Goal: Information Seeking & Learning: Check status

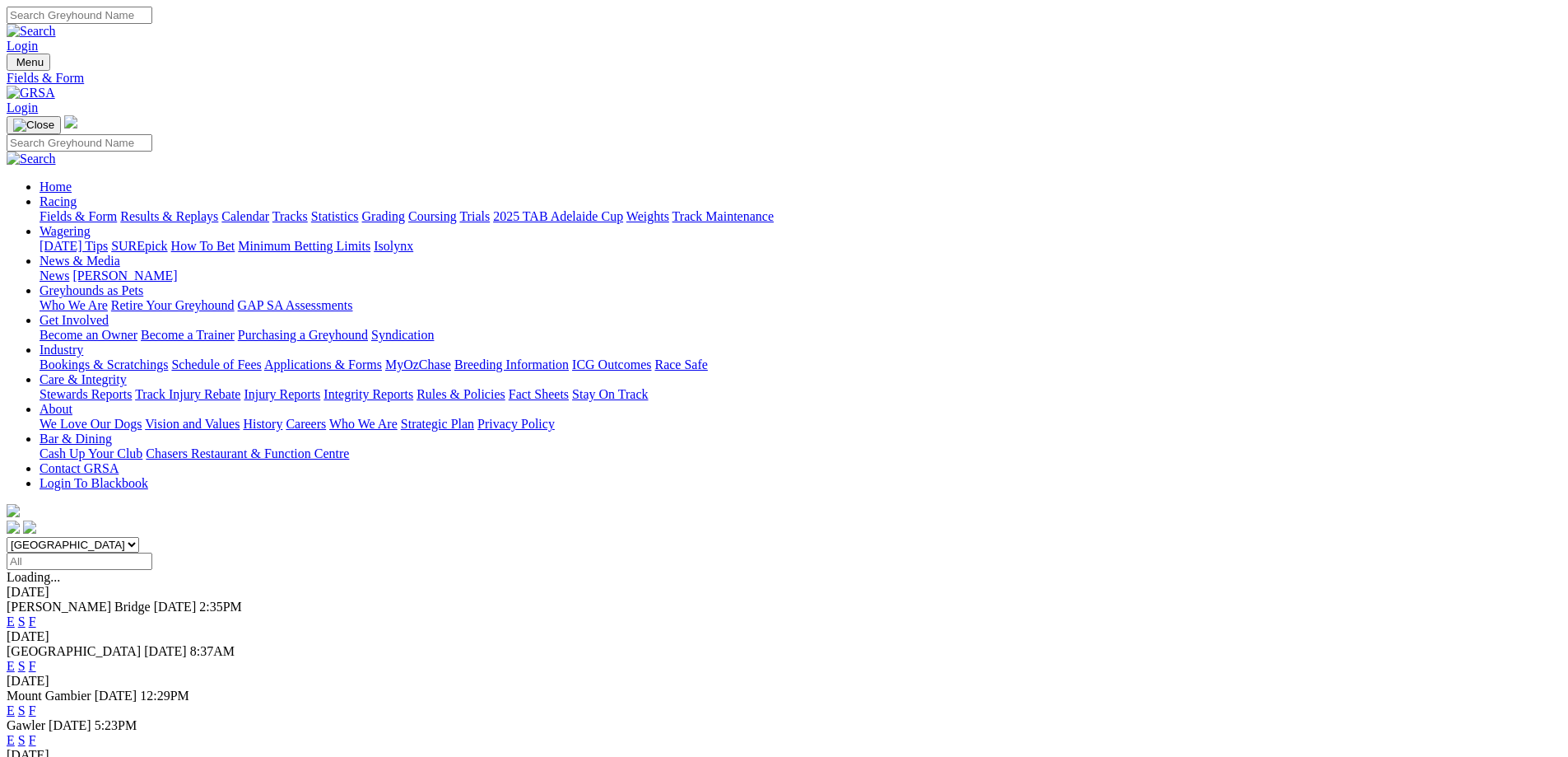
click at [37, 614] on link "F" at bounding box center [32, 620] width 7 height 14
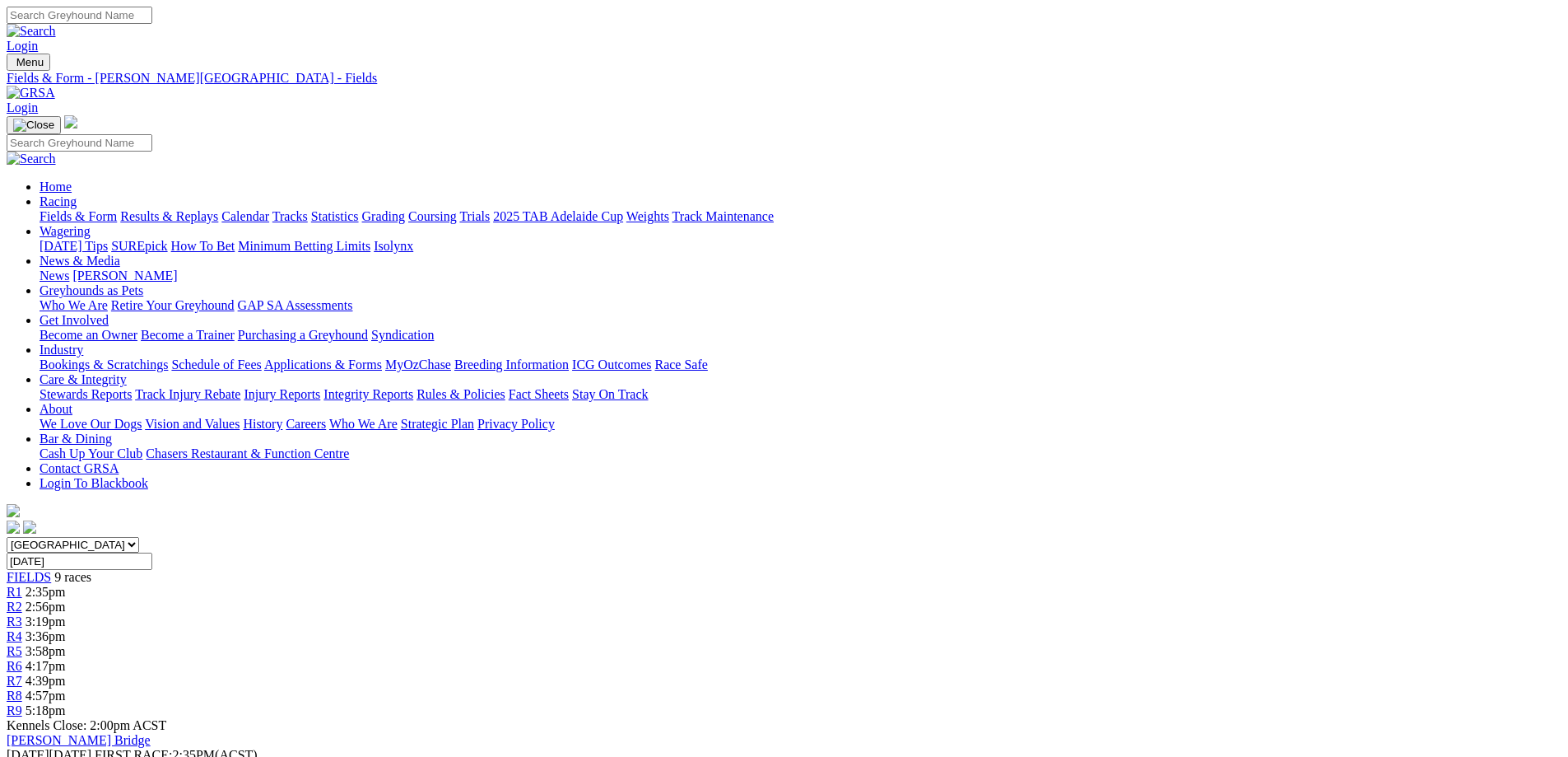
click at [218, 209] on link "Results & Replays" at bounding box center [169, 215] width 98 height 14
